Goal: Task Accomplishment & Management: Use online tool/utility

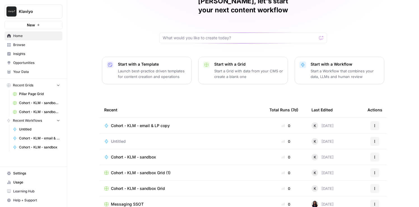
scroll to position [51, 0]
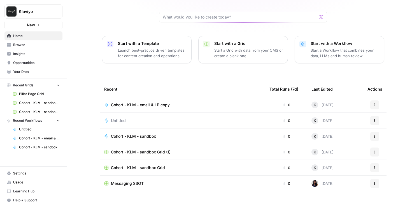
click at [25, 189] on span "Learning Hub" at bounding box center [36, 190] width 47 height 5
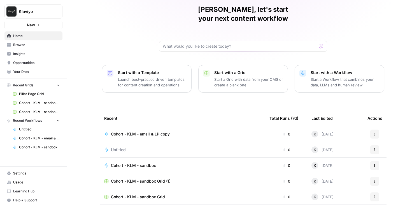
scroll to position [30, 0]
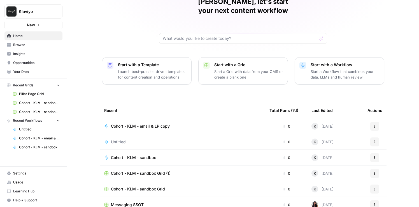
click at [164, 123] on span "Cohort - KLM - email & LP copy" at bounding box center [140, 126] width 59 height 6
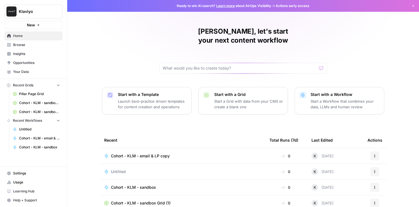
click at [164, 117] on div "Ready to win AI search? Learn more about AirOps Visibility Actions early access…" at bounding box center [242, 103] width 351 height 207
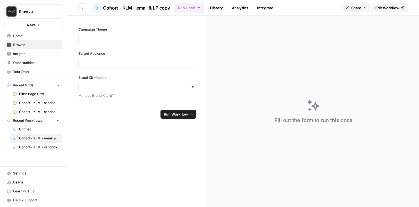
click at [258, 78] on div "Fill out the form to run this once" at bounding box center [313, 111] width 211 height 191
click at [389, 8] on span "Edit Workflow" at bounding box center [387, 8] width 24 height 6
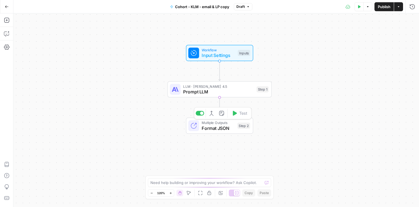
click at [210, 128] on span "Format JSON" at bounding box center [217, 128] width 33 height 7
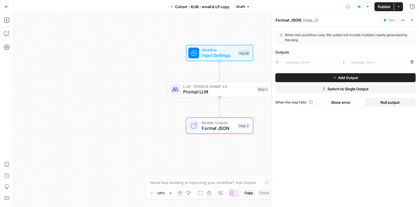
click at [208, 98] on div "Workflow Input Settings Inputs LLM · Claude Sonnet 4.5 Prompt LLM Step 1 Multip…" at bounding box center [215, 109] width 405 height 193
click at [209, 93] on span "Prompt LLM" at bounding box center [218, 91] width 71 height 7
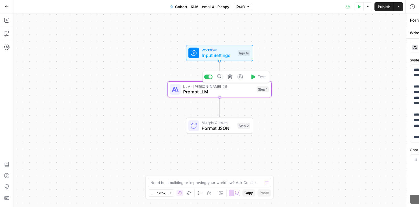
type textarea "Prompt LLM"
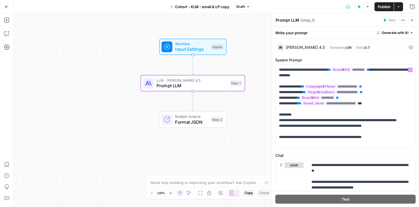
scroll to position [92, 0]
